Goal: Task Accomplishment & Management: Use online tool/utility

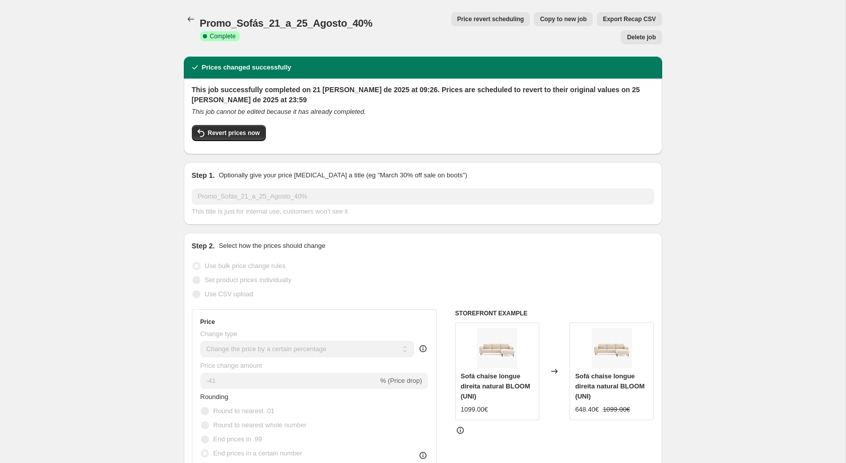
select select "percentage"
click at [188, 1] on div "Promo_Sofás_21_a_25_Agosto_40%. This page is ready Promo_Sofás_21_a_25_Agosto_4…" at bounding box center [423, 28] width 478 height 56
click at [191, 11] on div "Promo_Sofás_21_a_25_Agosto_40%. This page is ready Promo_Sofás_21_a_25_Agosto_4…" at bounding box center [423, 28] width 478 height 56
drag, startPoint x: 200, startPoint y: 19, endPoint x: 361, endPoint y: 22, distance: 160.7
click at [361, 22] on div "Promo_Sofás_21_a_25_Agosto_40% Success Complete Complete" at bounding box center [304, 28] width 208 height 24
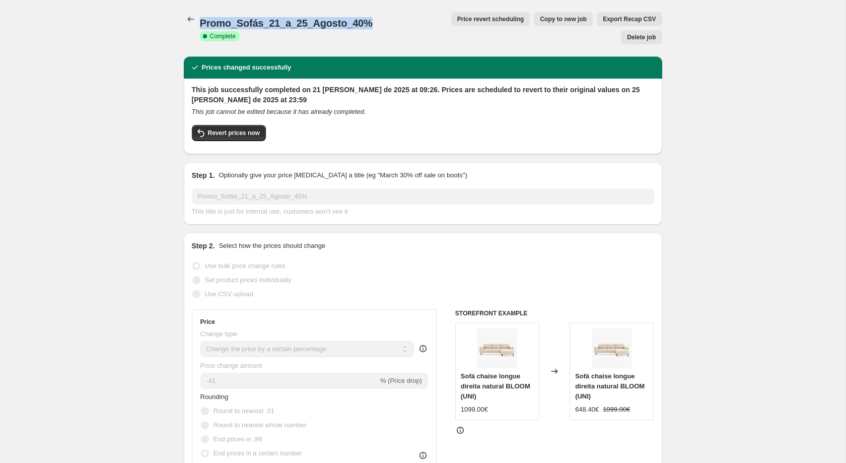
copy span "Promo_Sofás_21_a_25_Agosto_40%"
click at [187, 17] on icon "Price change jobs" at bounding box center [191, 19] width 10 height 10
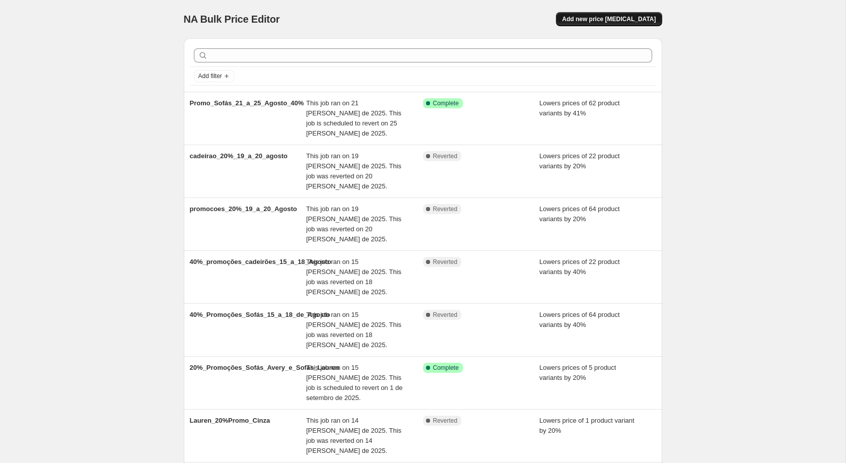
click at [632, 18] on span "Add new price [MEDICAL_DATA]" at bounding box center [609, 19] width 94 height 8
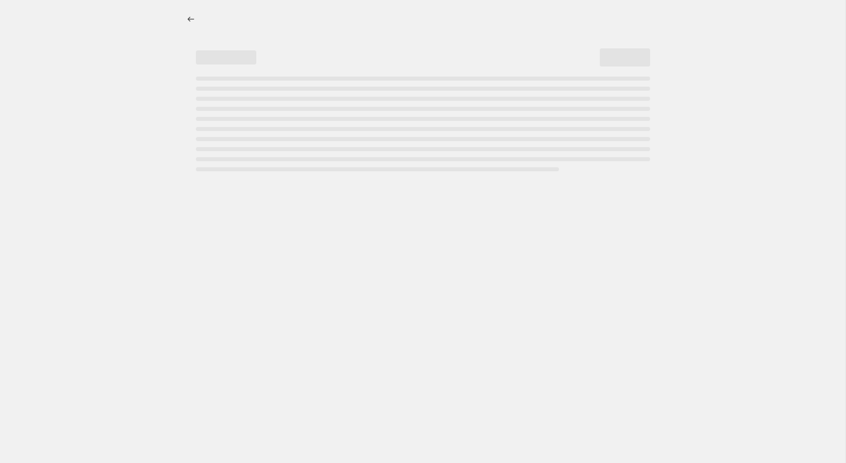
select select "percentage"
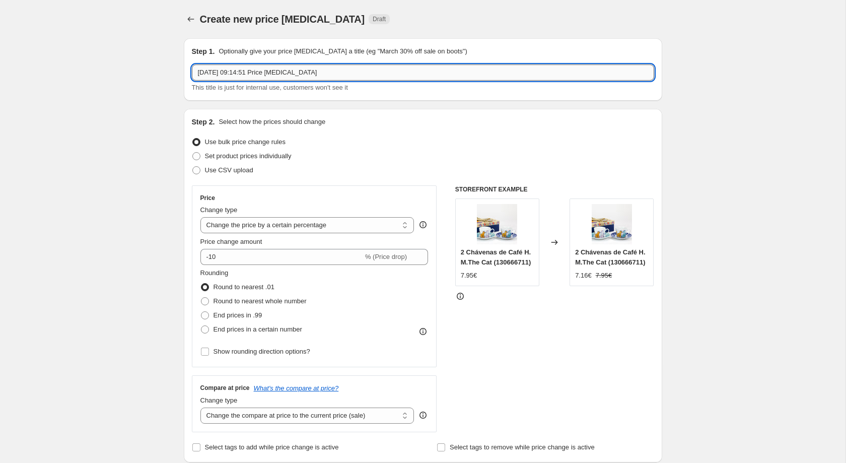
click at [410, 68] on input "[DATE] 09:14:51 Price [MEDICAL_DATA]" at bounding box center [423, 72] width 462 height 16
paste input "Promo_Sofás_21_a_25_Agosto_40%"
click at [410, 68] on input "[DATE] 09:14:51 Price change jobPromo_Sofás_21_a_25_Agosto_40%" at bounding box center [423, 72] width 462 height 16
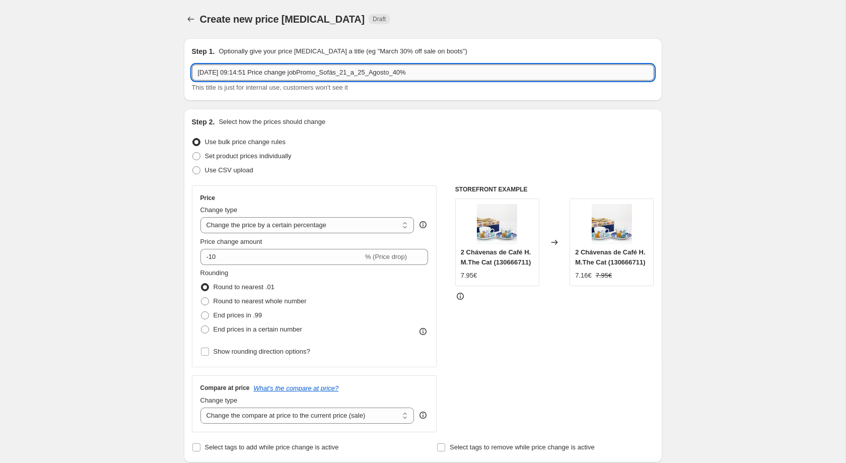
click at [410, 68] on input "[DATE] 09:14:51 Price change jobPromo_Sofás_21_a_25_Agosto_40%" at bounding box center [423, 72] width 462 height 16
paste input "text"
click at [234, 70] on input "Promo_Sofás_21_a_25_Agosto_40%" at bounding box center [423, 72] width 462 height 16
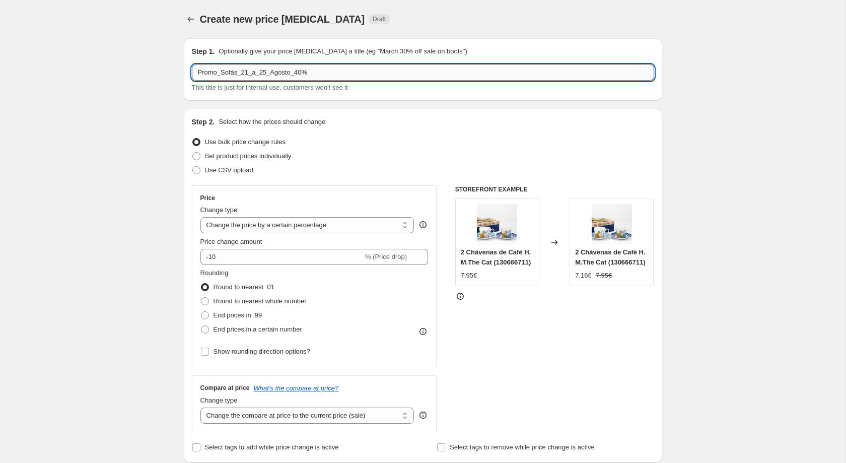
click at [226, 69] on input "Promo_Sofás_21_a_25_Agosto_40%" at bounding box center [423, 72] width 462 height 16
drag, startPoint x: 221, startPoint y: 70, endPoint x: 236, endPoint y: 72, distance: 15.2
click at [236, 72] on input "Promo_Sofás_21_a_25_Agosto_40%" at bounding box center [423, 72] width 462 height 16
type input "Promo_cade_21_a_25_Agosto_40%"
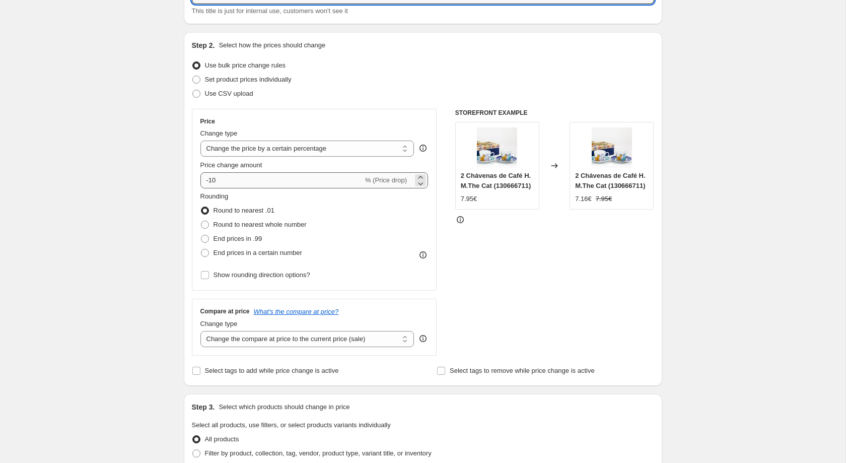
scroll to position [78, 0]
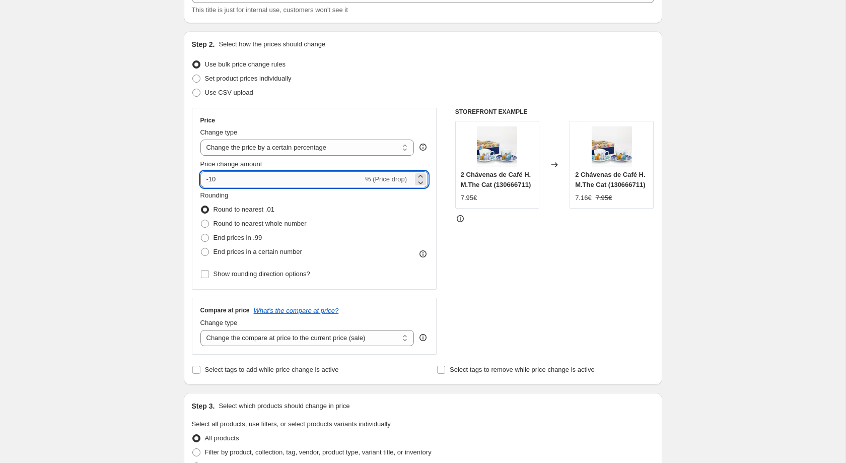
click at [243, 182] on input "-10" at bounding box center [281, 179] width 163 height 16
type input "-1"
type input "-40"
click at [224, 251] on span "End prices in a certain number" at bounding box center [258, 252] width 89 height 8
click at [201, 248] on input "End prices in a certain number" at bounding box center [201, 248] width 1 height 1
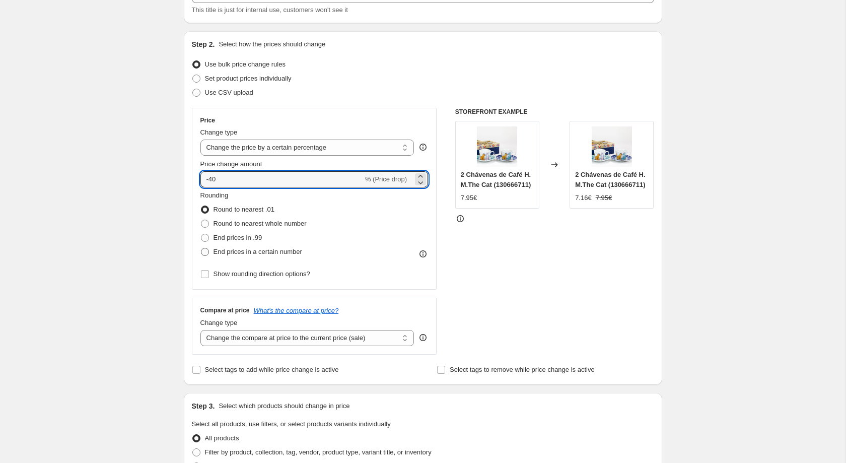
radio input "true"
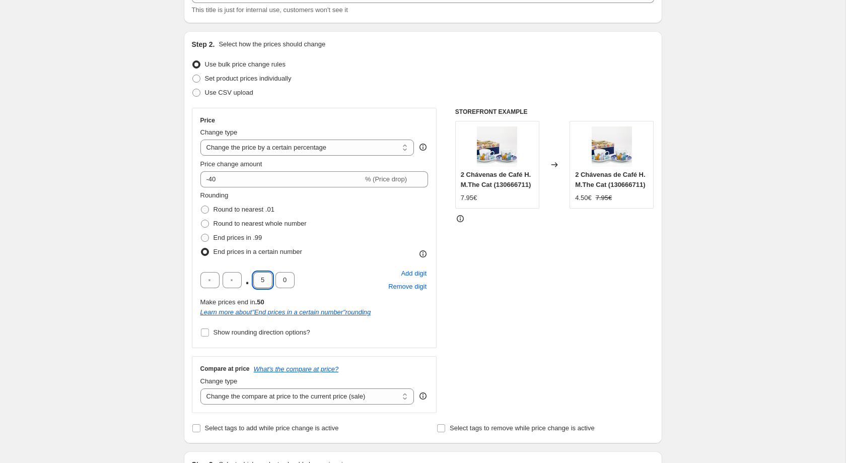
drag, startPoint x: 264, startPoint y: 284, endPoint x: 270, endPoint y: 281, distance: 6.1
click at [270, 281] on input "5" at bounding box center [262, 280] width 19 height 16
type input "4"
click at [53, 284] on div "Create new price [MEDICAL_DATA]. This page is ready Create new price [MEDICAL_D…" at bounding box center [423, 454] width 846 height 1065
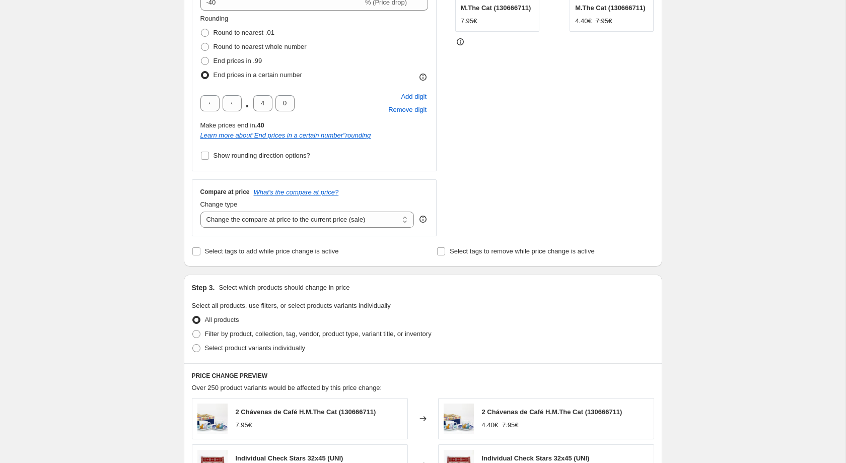
scroll to position [250, 0]
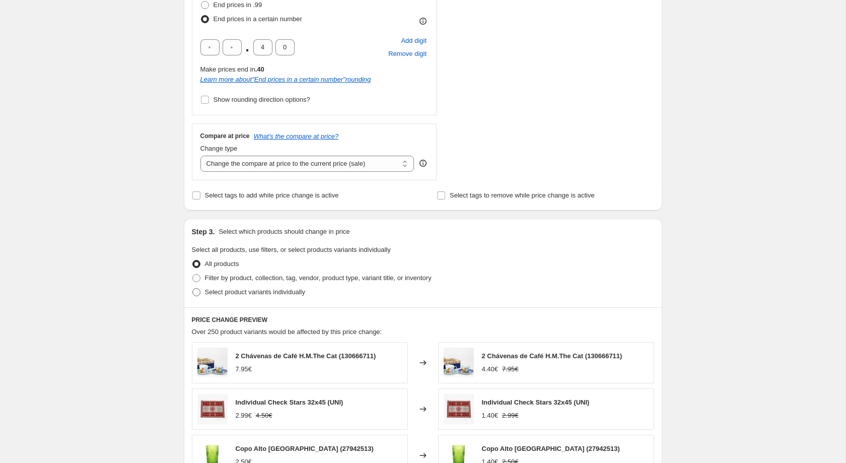
click at [216, 294] on span "Select product variants individually" at bounding box center [255, 292] width 100 height 8
click at [193, 289] on input "Select product variants individually" at bounding box center [192, 288] width 1 height 1
radio input "true"
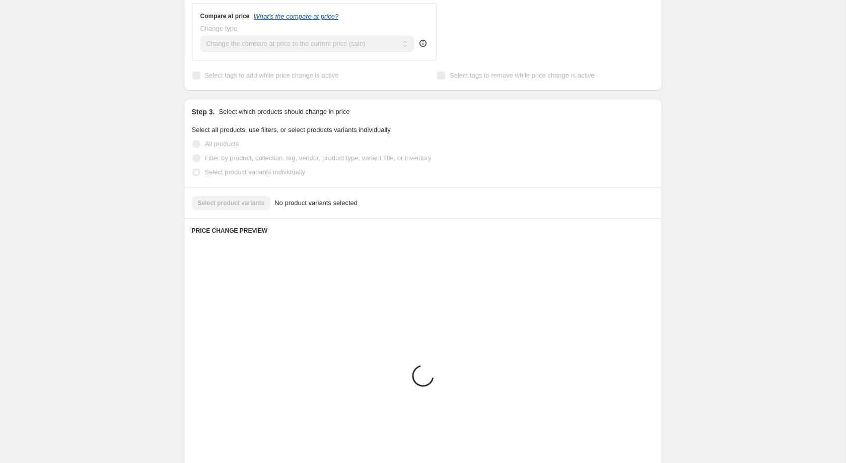
scroll to position [385, 0]
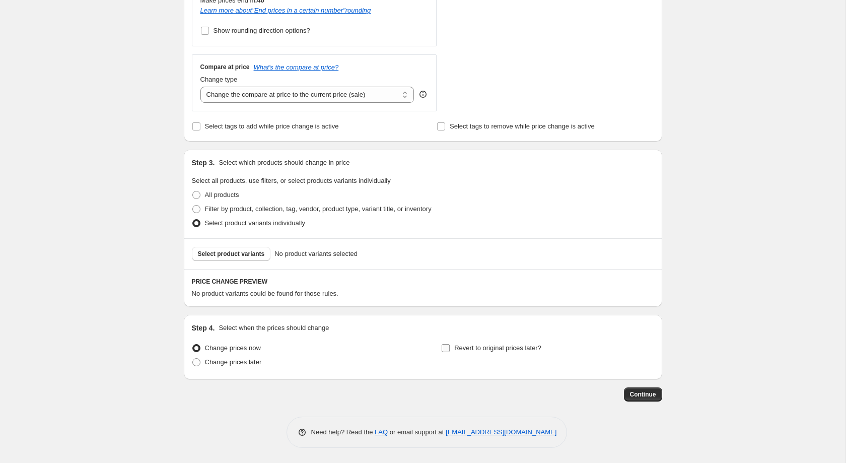
click at [451, 353] on label "Revert to original prices later?" at bounding box center [491, 348] width 100 height 14
click at [450, 352] on input "Revert to original prices later?" at bounding box center [446, 348] width 8 height 8
checkbox input "true"
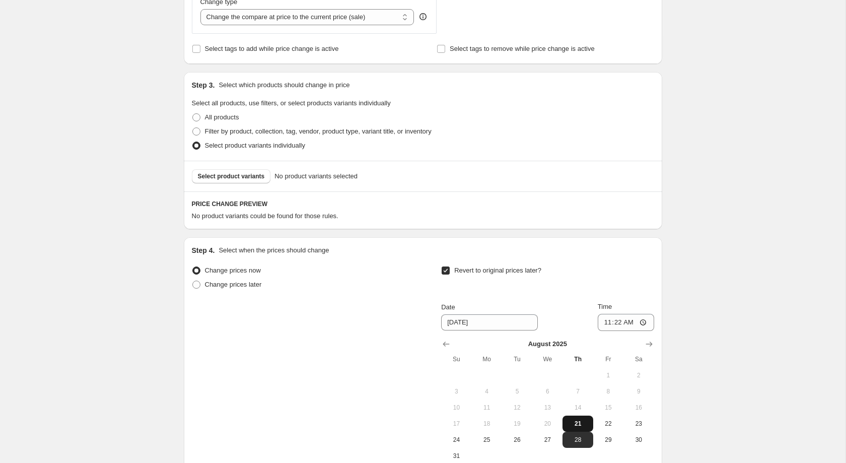
scroll to position [460, 0]
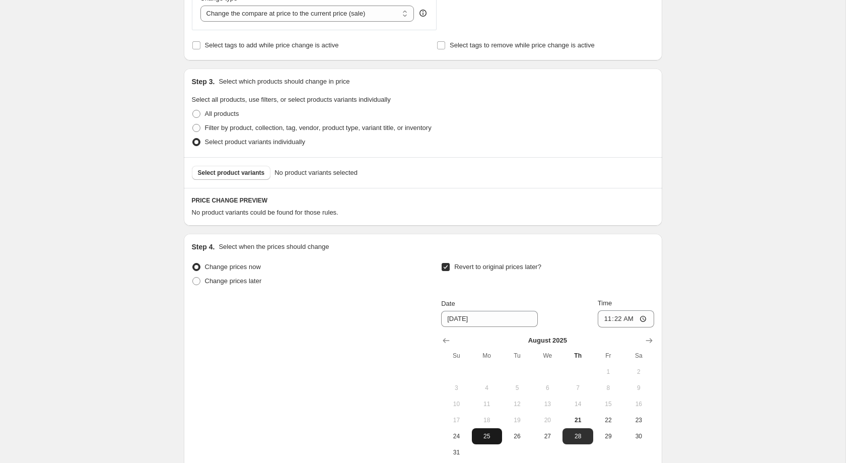
click at [476, 440] on span "25" at bounding box center [487, 436] width 22 height 8
type input "[DATE]"
click at [319, 343] on div "Change prices now Change prices later Revert to original prices later? Date [DA…" at bounding box center [423, 360] width 462 height 200
click at [255, 180] on button "Select product variants" at bounding box center [231, 173] width 79 height 14
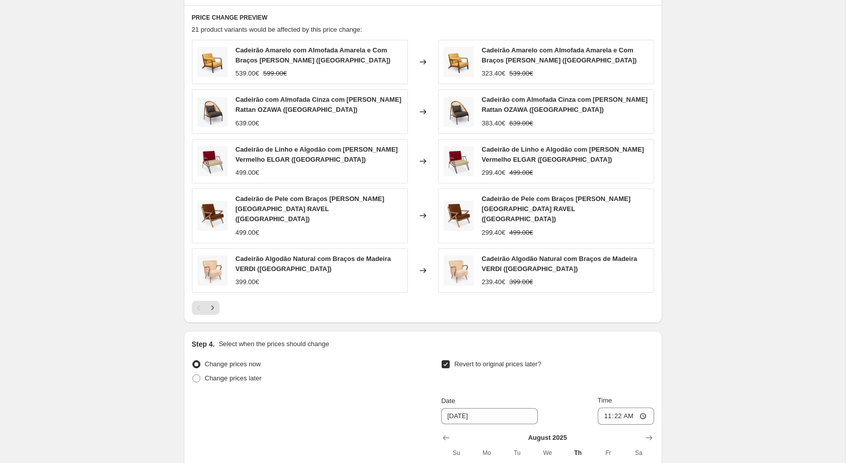
scroll to position [840, 0]
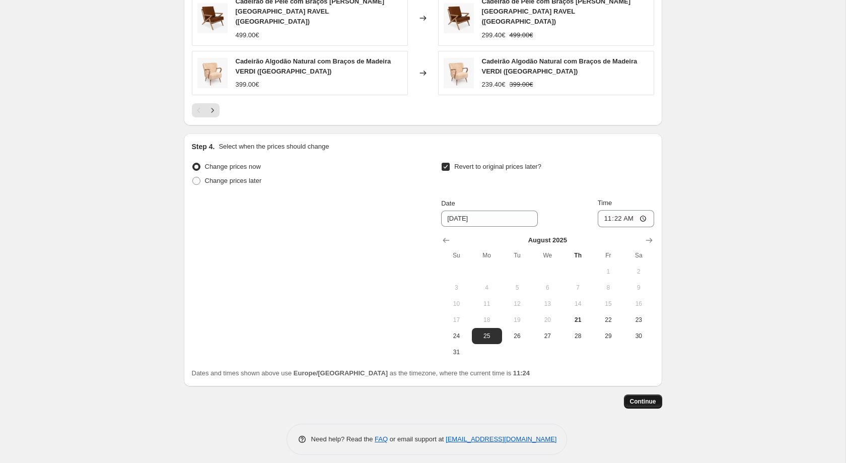
click at [639, 397] on span "Continue" at bounding box center [643, 401] width 26 height 8
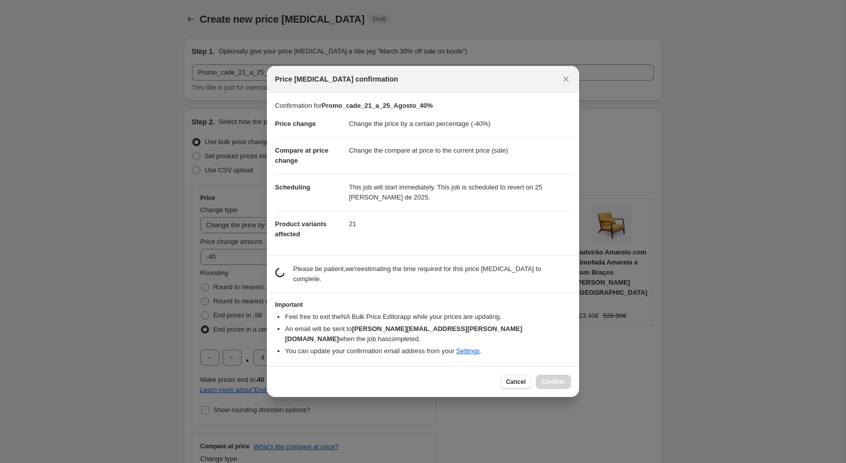
scroll to position [0, 0]
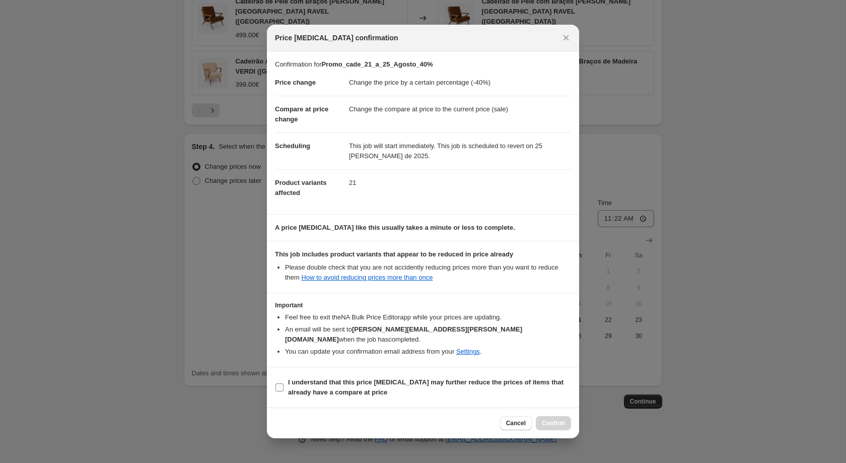
click at [365, 381] on span "I understand that this price [MEDICAL_DATA] may further reduce the prices of it…" at bounding box center [429, 387] width 283 height 20
click at [284, 383] on input "I understand that this price [MEDICAL_DATA] may further reduce the prices of it…" at bounding box center [279, 387] width 8 height 8
checkbox input "true"
click at [552, 419] on span "Confirm" at bounding box center [553, 423] width 23 height 8
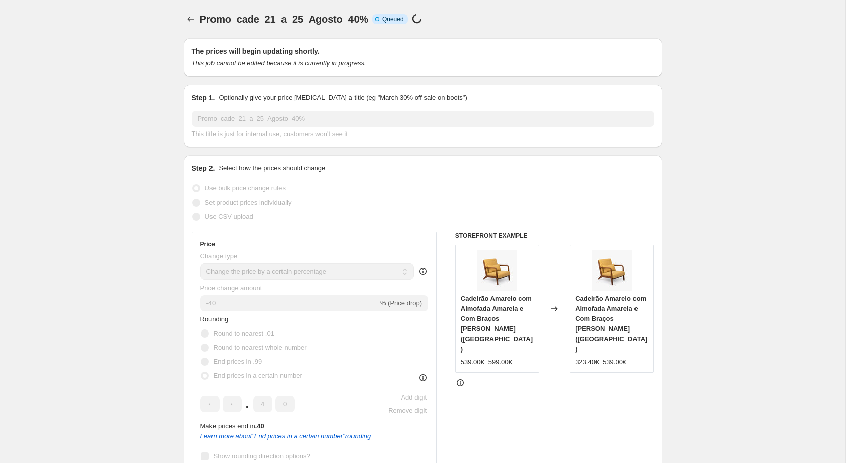
scroll to position [840, 0]
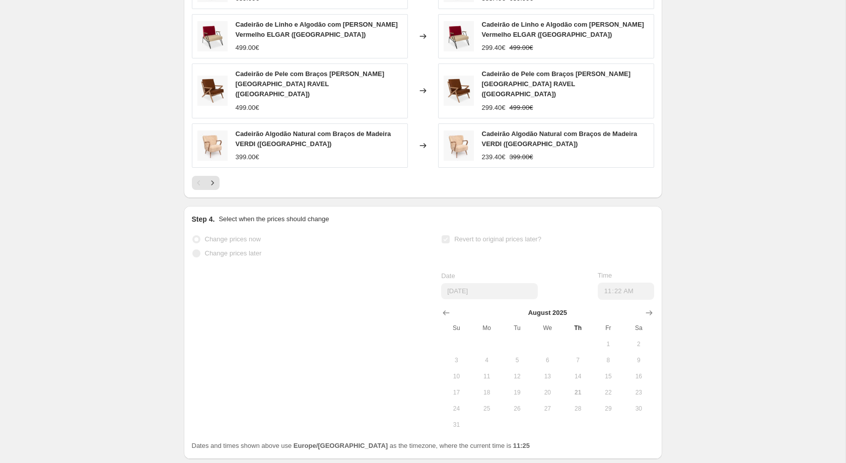
select select "percentage"
